Goal: Find specific page/section: Find specific page/section

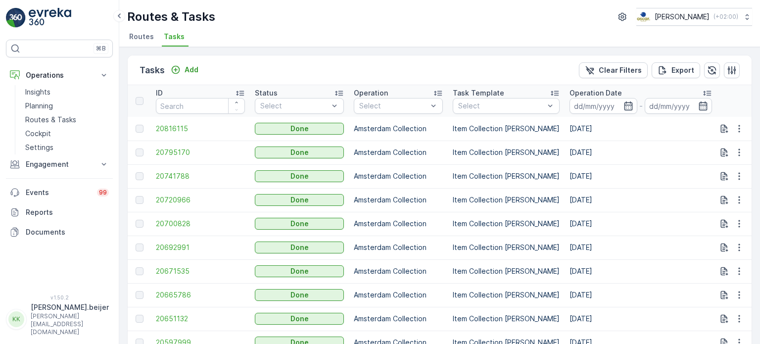
scroll to position [0, 168]
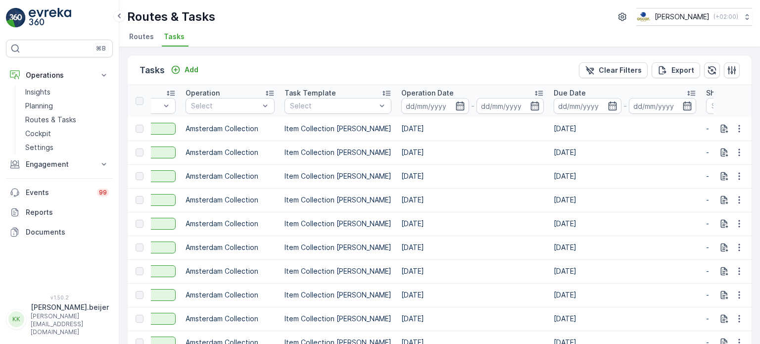
drag, startPoint x: 145, startPoint y: 34, endPoint x: 133, endPoint y: 7, distance: 29.4
click at [145, 34] on span "Routes" at bounding box center [141, 37] width 25 height 10
click at [139, 38] on span "Routes" at bounding box center [141, 37] width 25 height 10
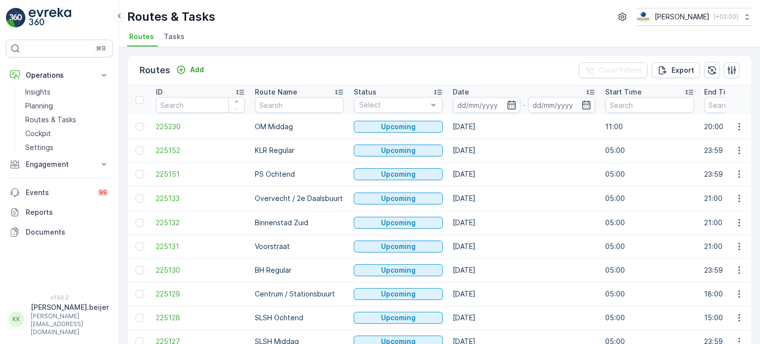
scroll to position [49, 0]
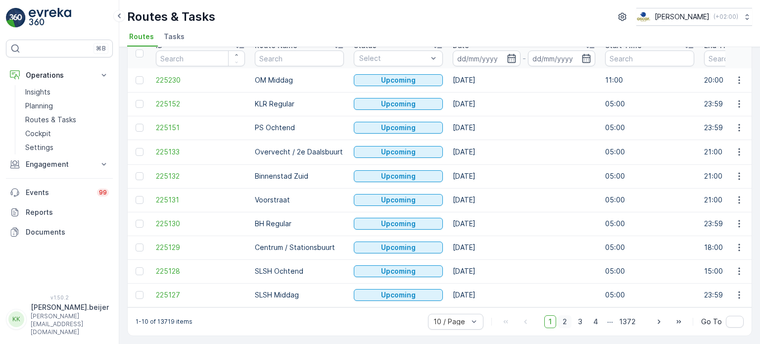
click at [568, 319] on span "2" at bounding box center [564, 321] width 13 height 13
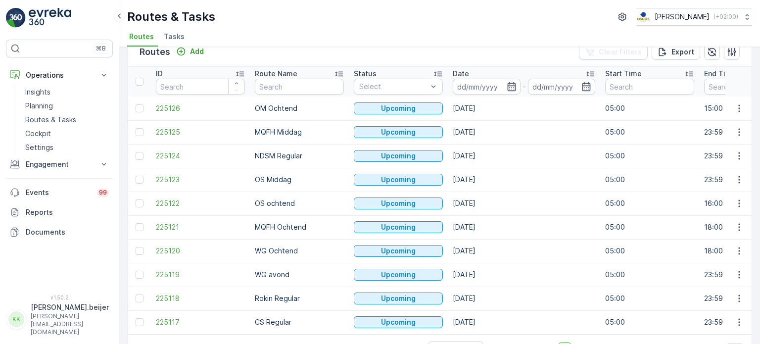
scroll to position [49, 0]
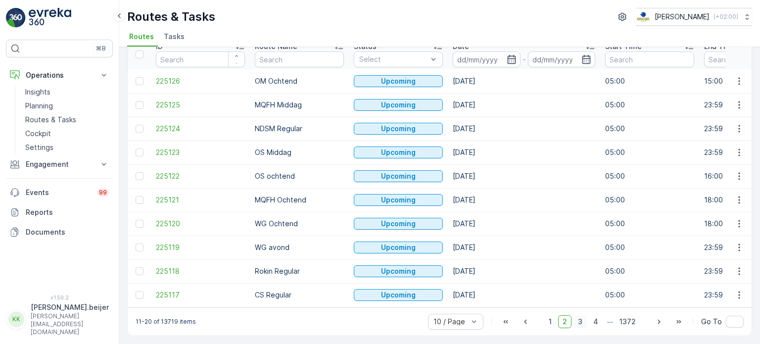
click at [582, 322] on span "3" at bounding box center [579, 321] width 13 height 13
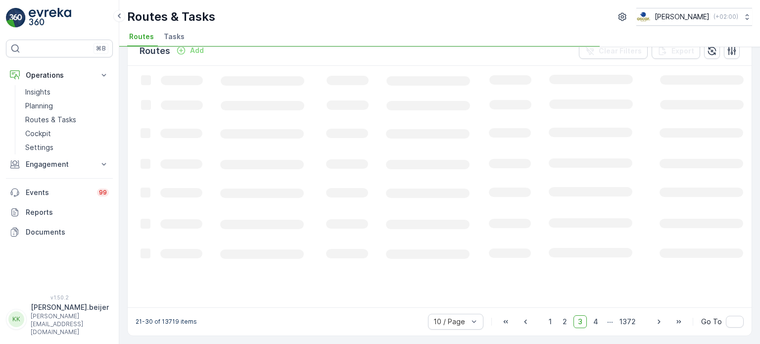
scroll to position [18, 0]
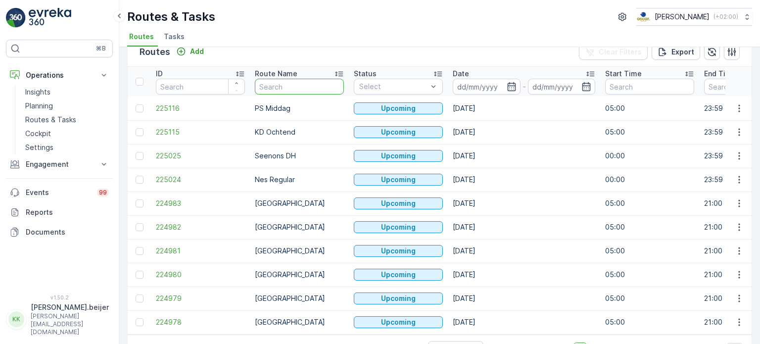
click at [286, 87] on input "text" at bounding box center [299, 87] width 89 height 16
type input "seenons"
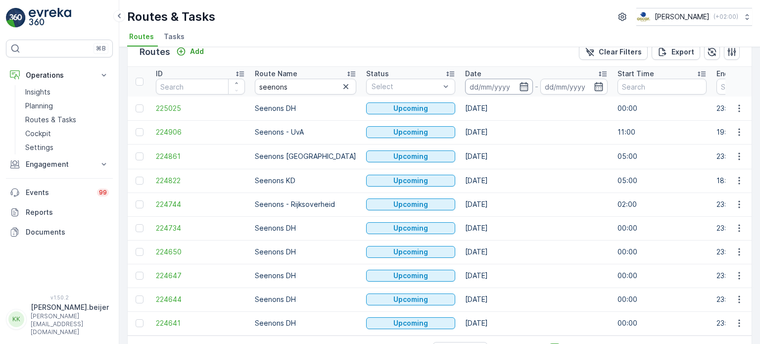
click at [466, 86] on input at bounding box center [499, 87] width 68 height 16
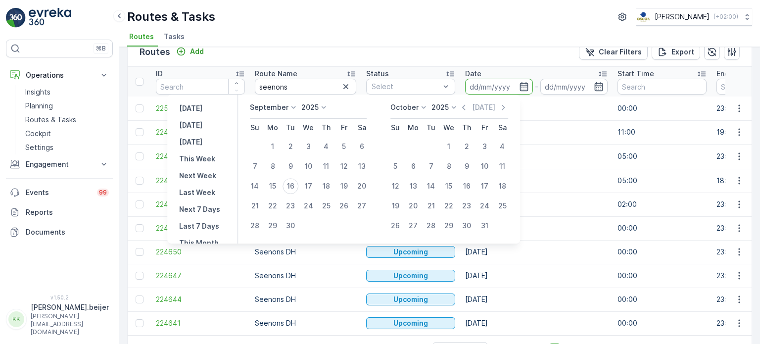
click at [288, 108] on icon at bounding box center [293, 107] width 10 height 10
click at [293, 104] on icon at bounding box center [293, 107] width 10 height 10
click at [273, 145] on div "1" at bounding box center [273, 147] width 16 height 16
type input "[DATE]"
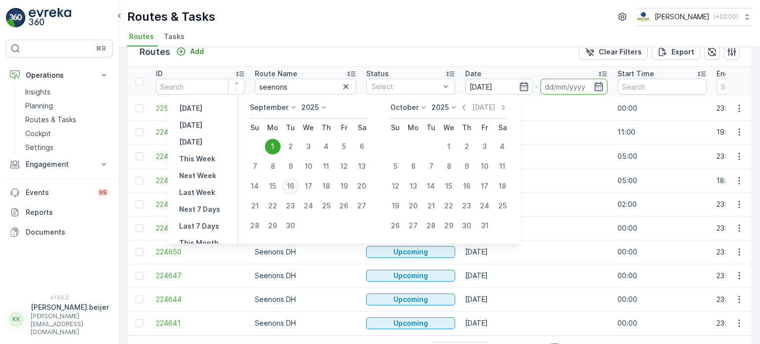
click at [289, 189] on div "16" at bounding box center [291, 186] width 16 height 16
type input "[DATE]"
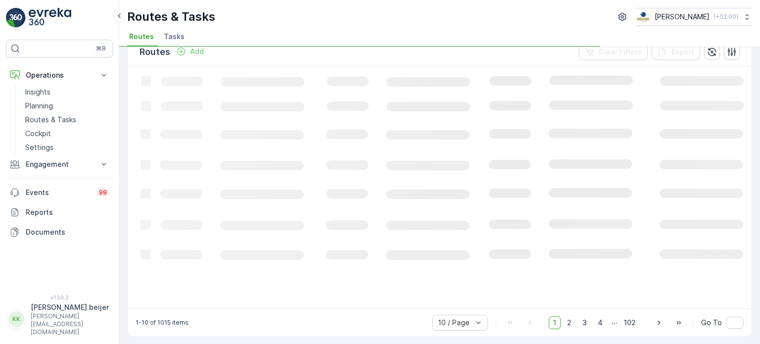
click at [289, 189] on rect at bounding box center [603, 187] width 950 height 240
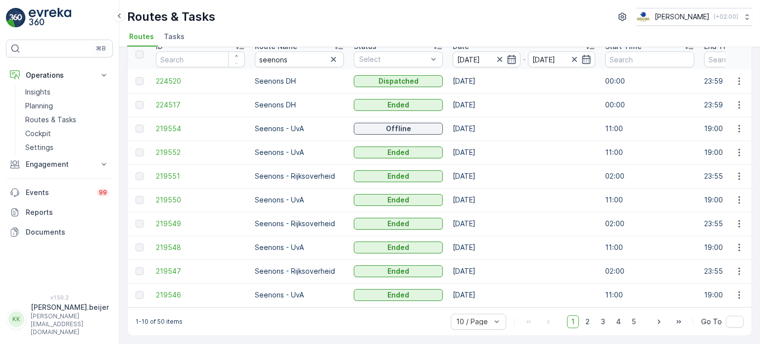
scroll to position [49, 0]
click at [296, 57] on input "seenons" at bounding box center [299, 59] width 89 height 16
type input "seenons uva"
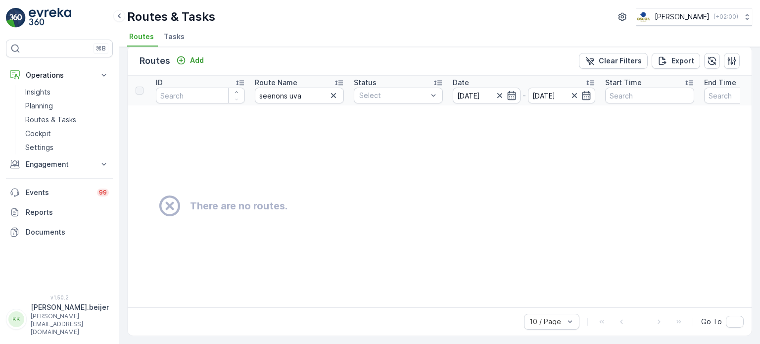
scroll to position [12, 0]
click at [308, 94] on input "seenons uva" at bounding box center [299, 96] width 89 height 16
type input "seenons UvA"
click at [308, 94] on input "seenons UvA" at bounding box center [299, 96] width 89 height 16
type input "seenons"
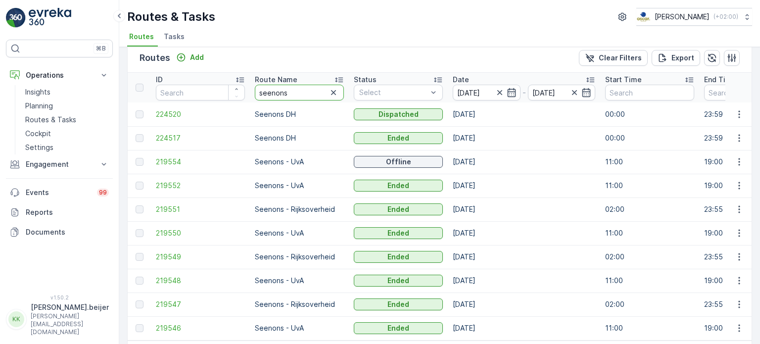
click at [308, 94] on input "seenons" at bounding box center [299, 93] width 89 height 16
type input "seenons - U"
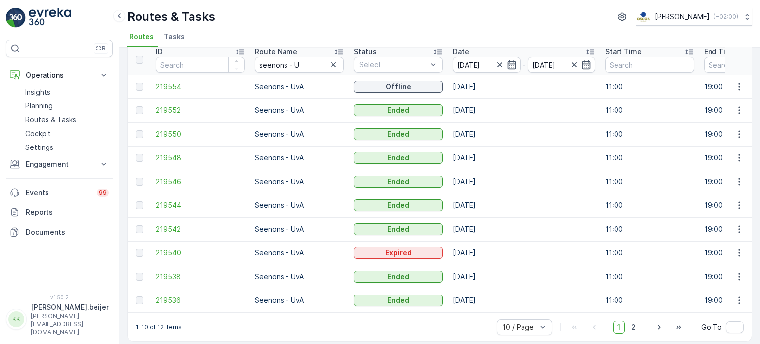
scroll to position [41, 0]
click at [311, 63] on input "seenons - U" at bounding box center [299, 64] width 89 height 16
type input "seenons -"
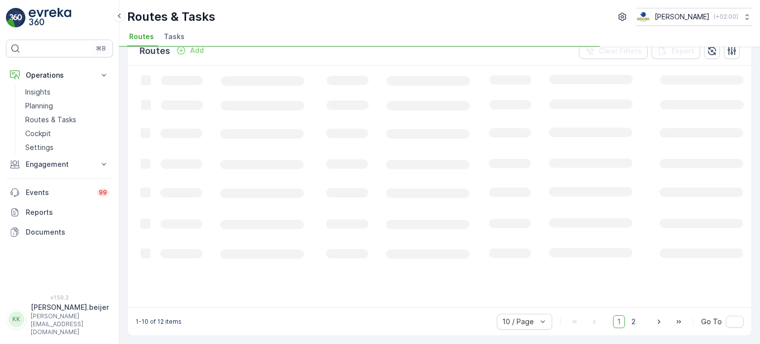
scroll to position [18, 0]
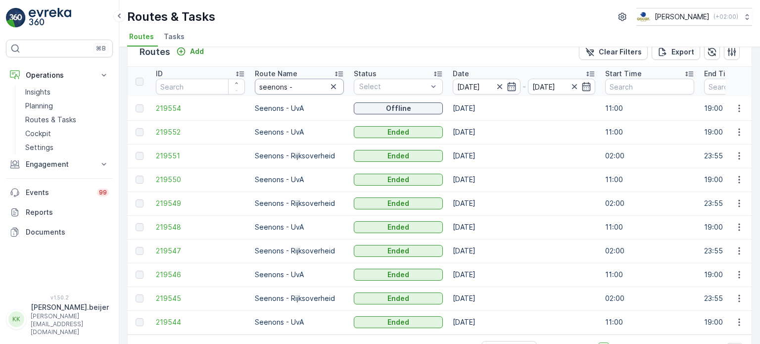
click at [298, 87] on input "seenons -" at bounding box center [299, 87] width 89 height 16
type input "seenons - Rijks"
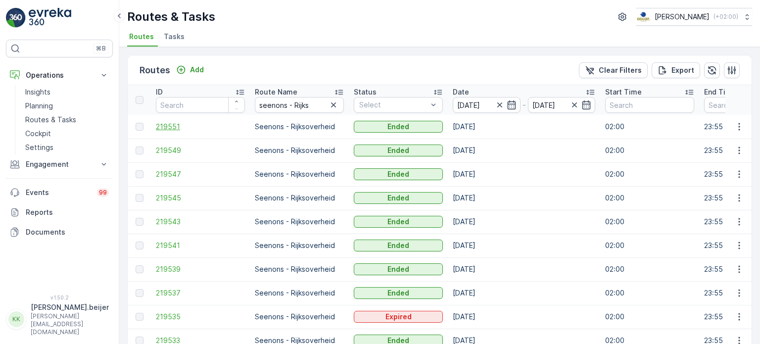
click at [166, 126] on span "219551" at bounding box center [200, 127] width 89 height 10
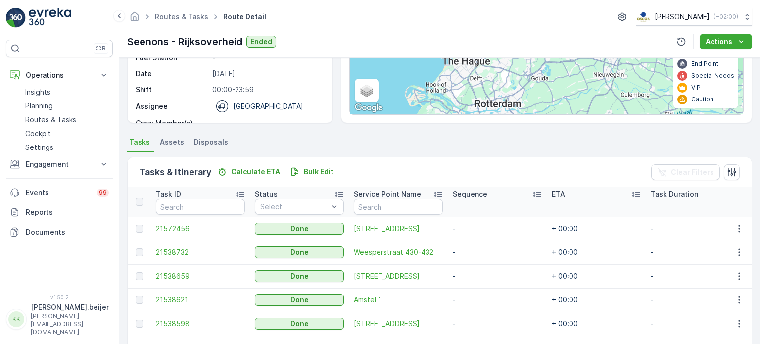
scroll to position [59, 0]
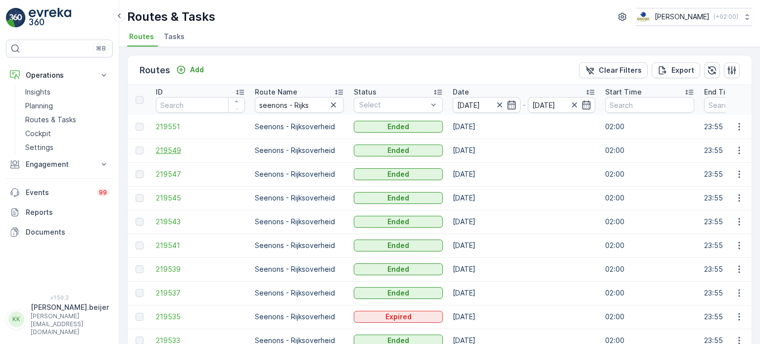
click at [165, 148] on span "219549" at bounding box center [200, 150] width 89 height 10
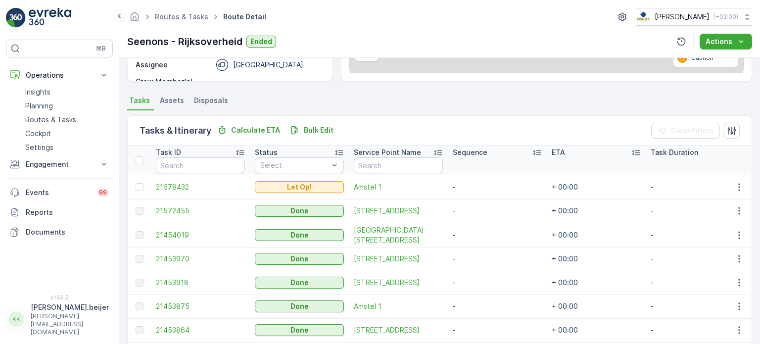
scroll to position [188, 0]
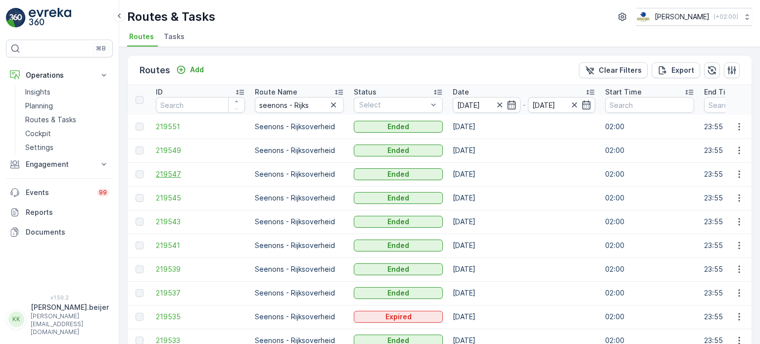
click at [166, 174] on span "219547" at bounding box center [200, 174] width 89 height 10
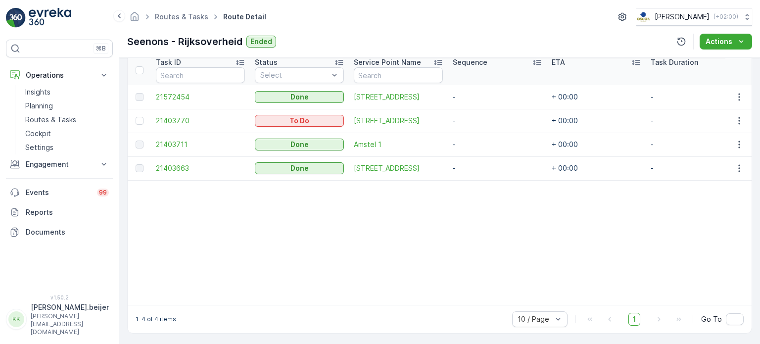
scroll to position [134, 0]
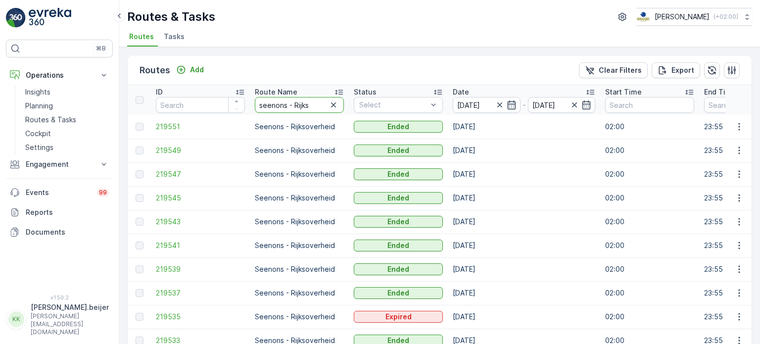
click at [309, 98] on input "seenons - Rijks" at bounding box center [299, 105] width 89 height 16
type input "seenons - UvA"
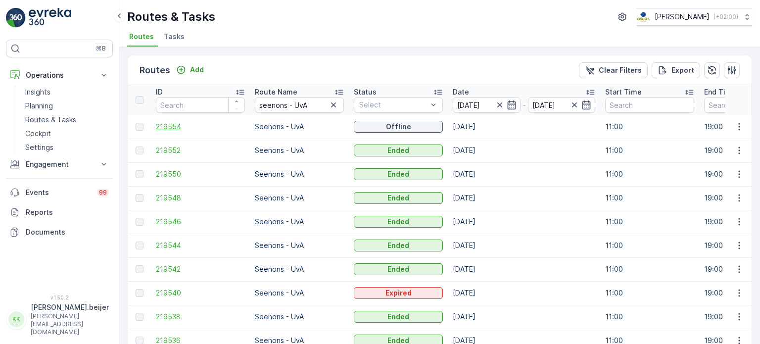
click at [168, 127] on span "219554" at bounding box center [200, 127] width 89 height 10
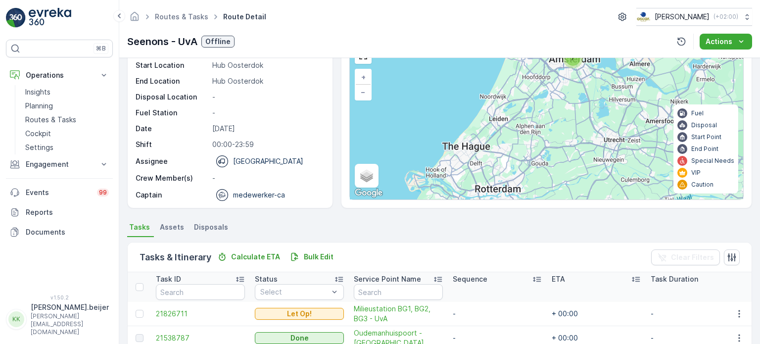
scroll to position [48, 0]
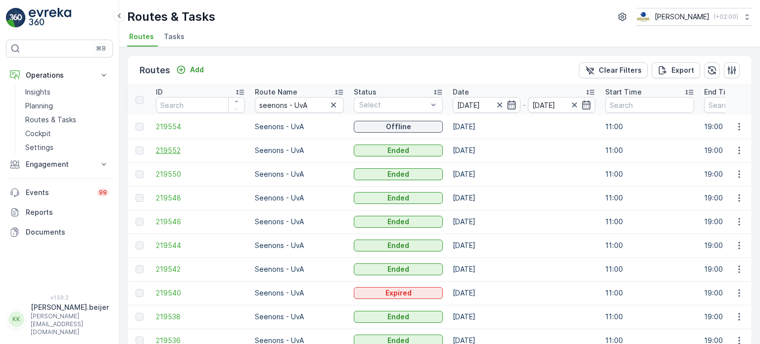
click at [169, 152] on span "219552" at bounding box center [200, 150] width 89 height 10
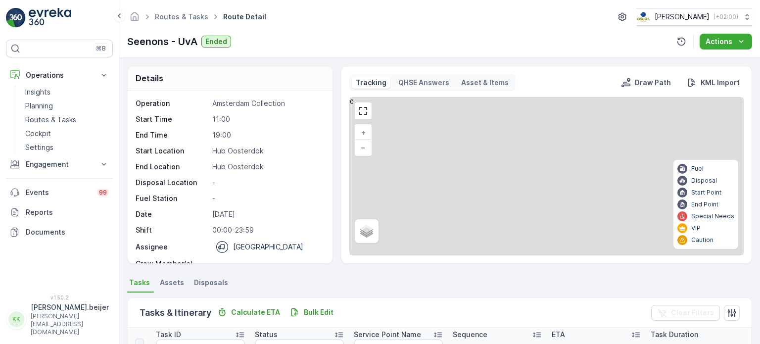
scroll to position [198, 0]
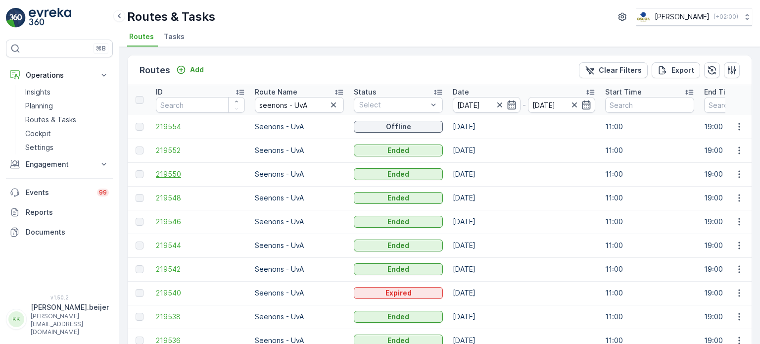
click at [165, 172] on span "219550" at bounding box center [200, 174] width 89 height 10
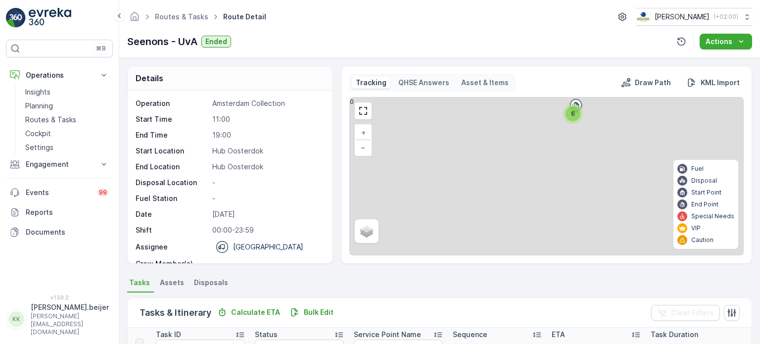
scroll to position [180, 0]
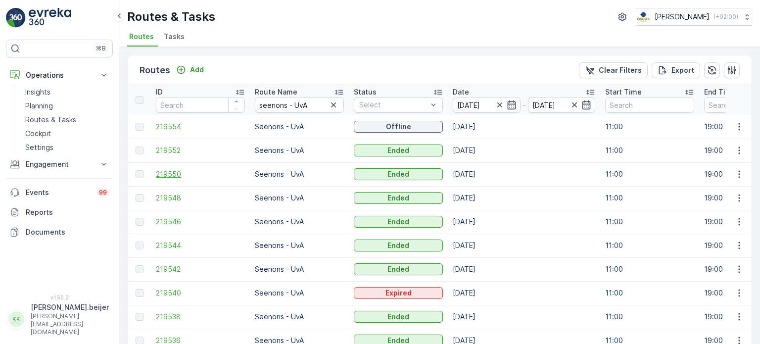
click at [172, 173] on span "219550" at bounding box center [200, 174] width 89 height 10
click at [168, 195] on span "219548" at bounding box center [200, 198] width 89 height 10
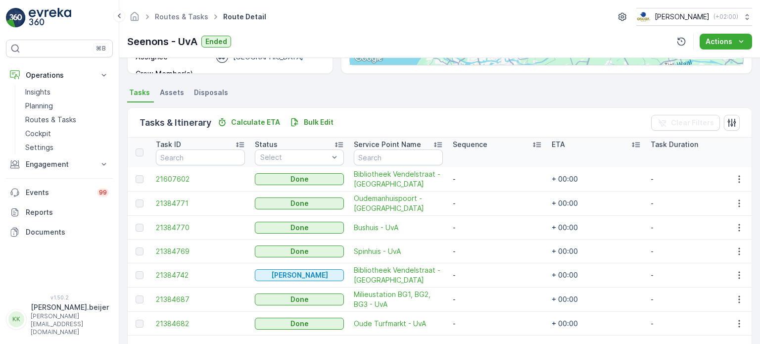
scroll to position [190, 0]
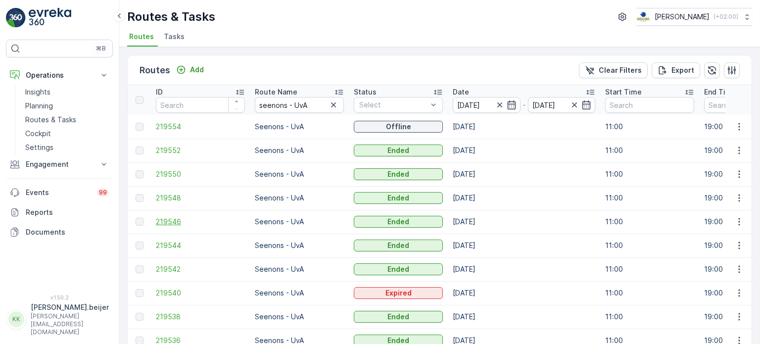
click at [167, 217] on span "219546" at bounding box center [200, 222] width 89 height 10
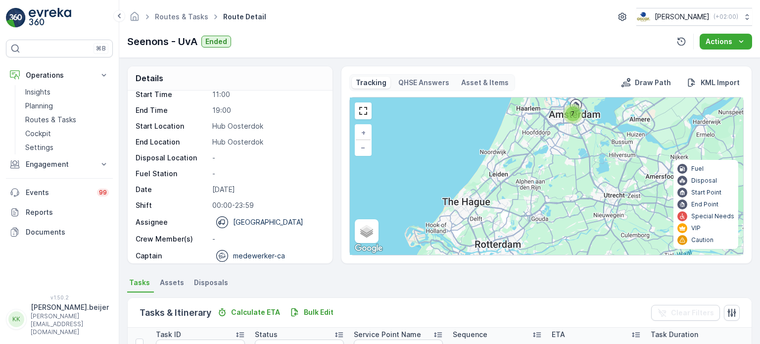
scroll to position [27, 0]
